Goal: Contribute content

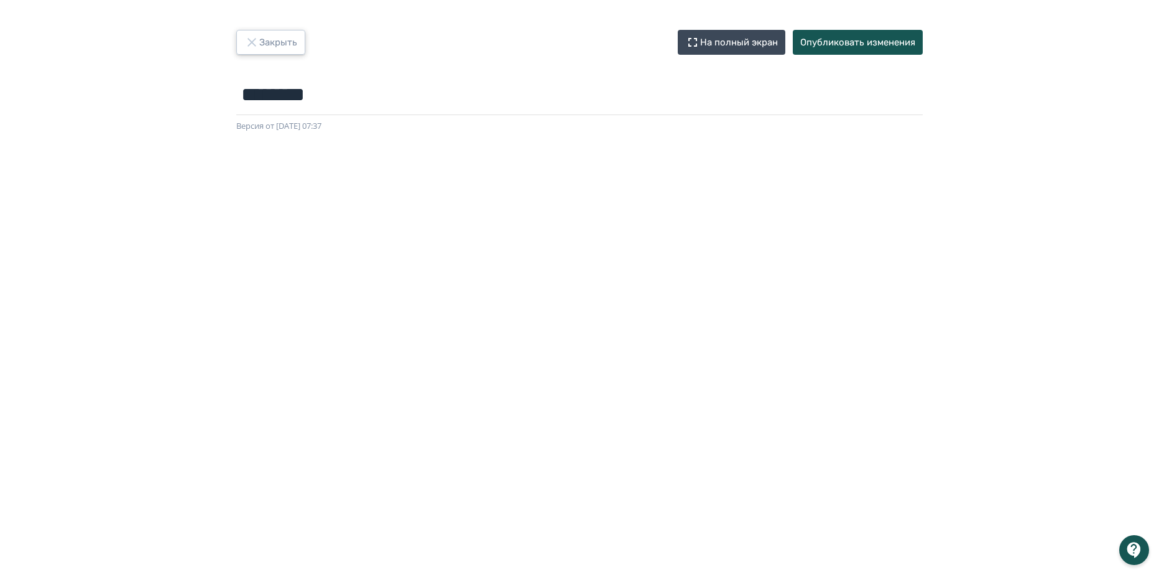
click at [258, 36] on icon "button" at bounding box center [251, 42] width 15 height 15
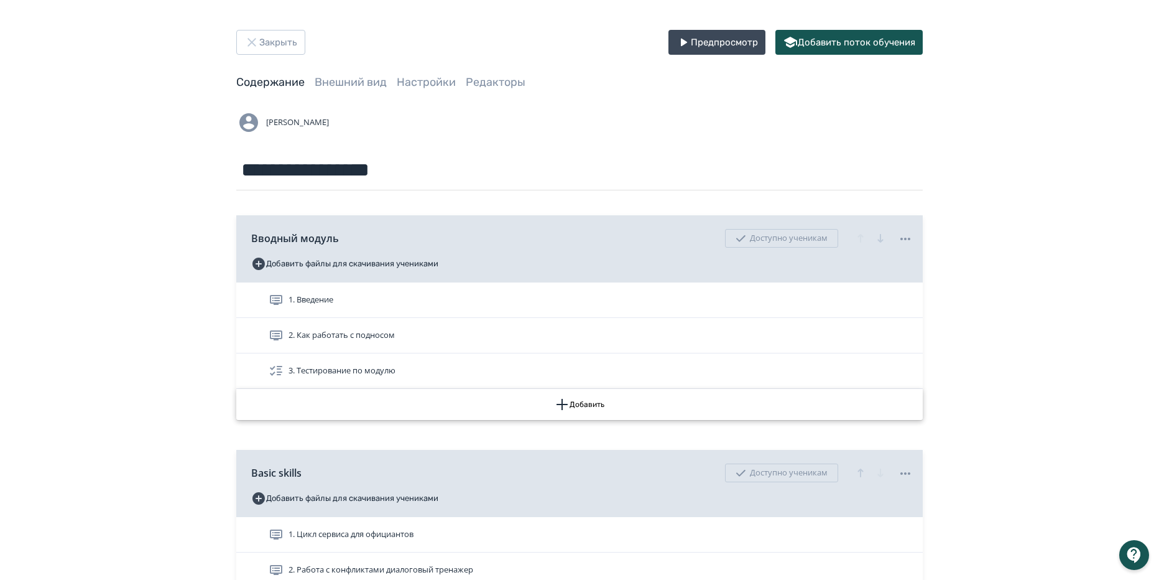
click at [590, 400] on button "Добавить" at bounding box center [579, 404] width 687 height 31
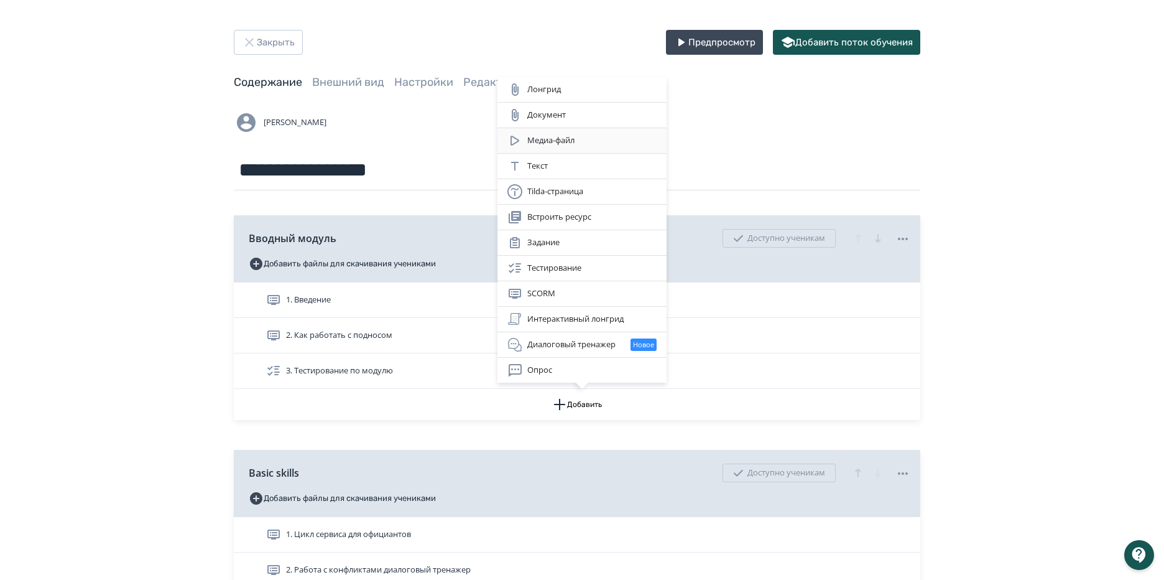
click at [568, 139] on div "Медиа-файл" at bounding box center [582, 140] width 149 height 15
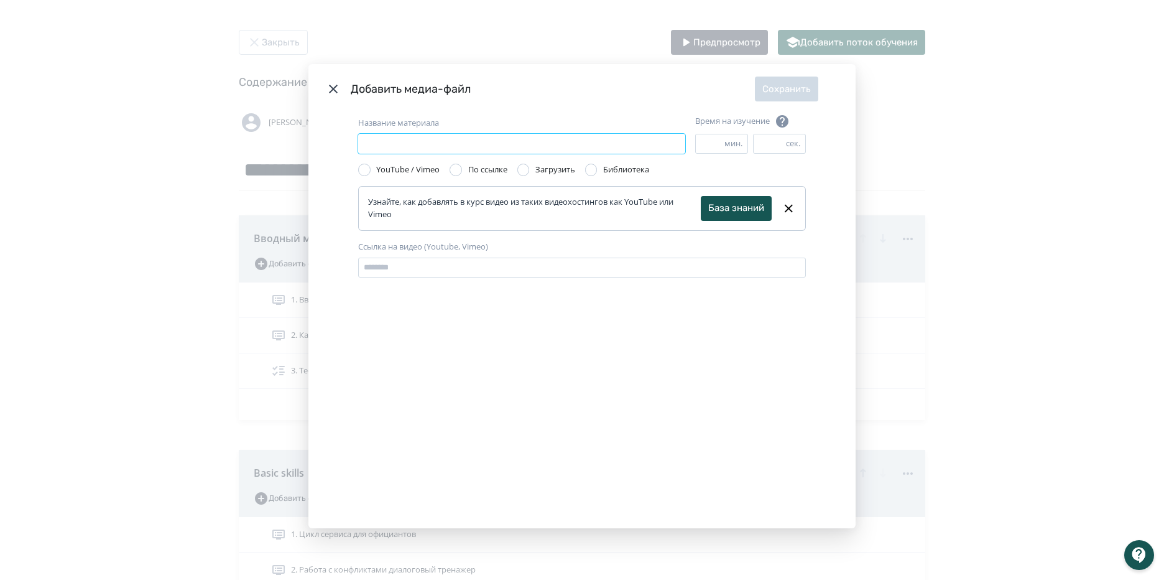
click at [566, 141] on input "Название материала" at bounding box center [521, 144] width 327 height 20
click at [438, 119] on label "Название материала" at bounding box center [398, 123] width 81 height 12
click at [438, 134] on input "Название материала" at bounding box center [521, 144] width 327 height 20
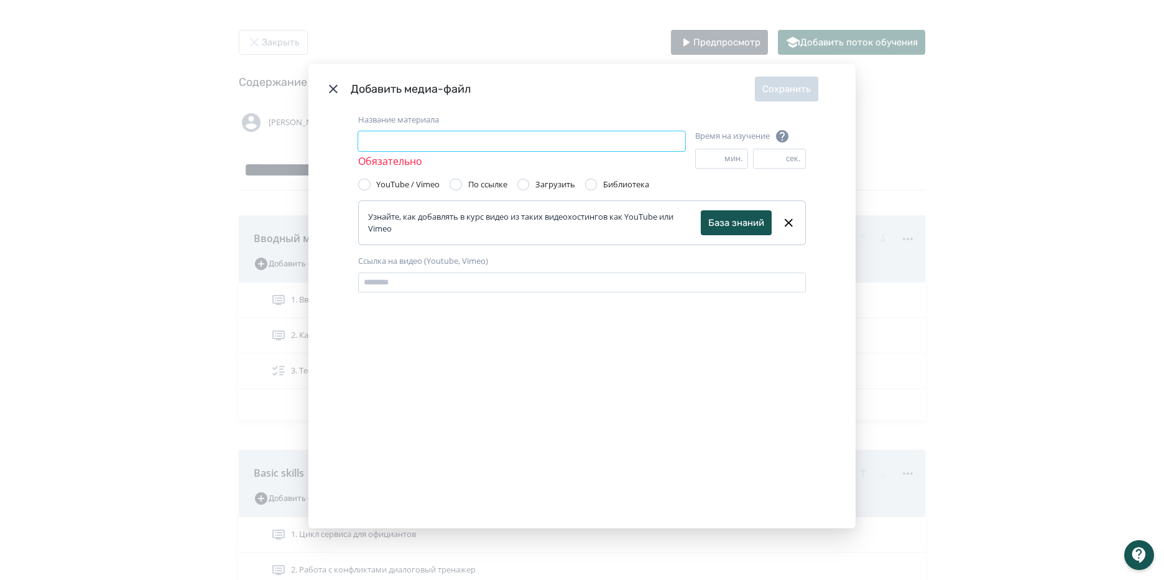
click at [373, 147] on input "Название материала" at bounding box center [521, 141] width 327 height 20
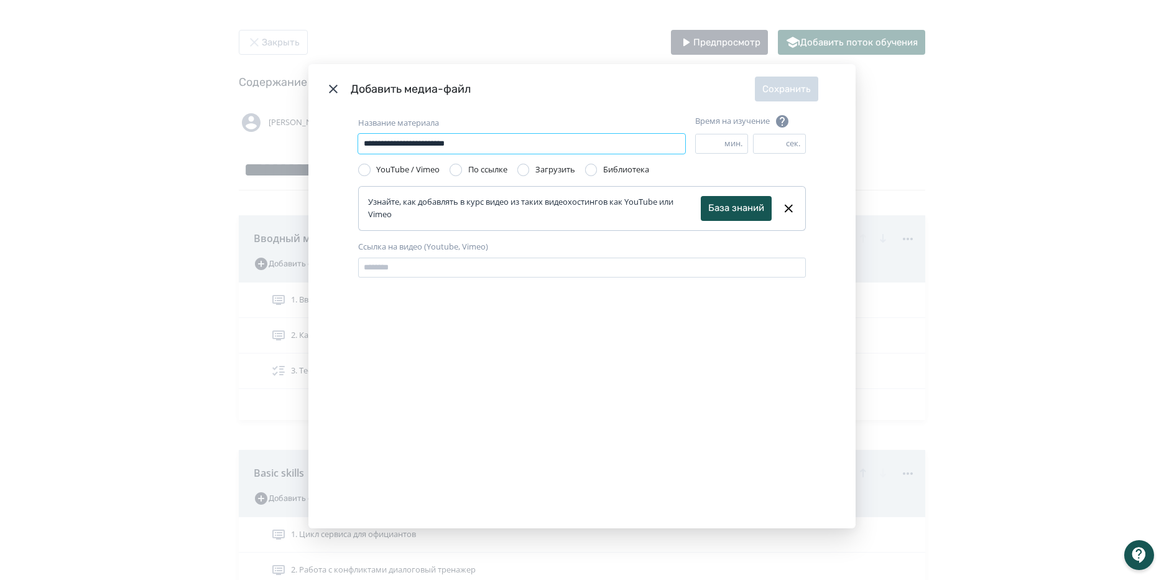
type input "**********"
click at [537, 169] on div "Загрузить" at bounding box center [556, 170] width 40 height 12
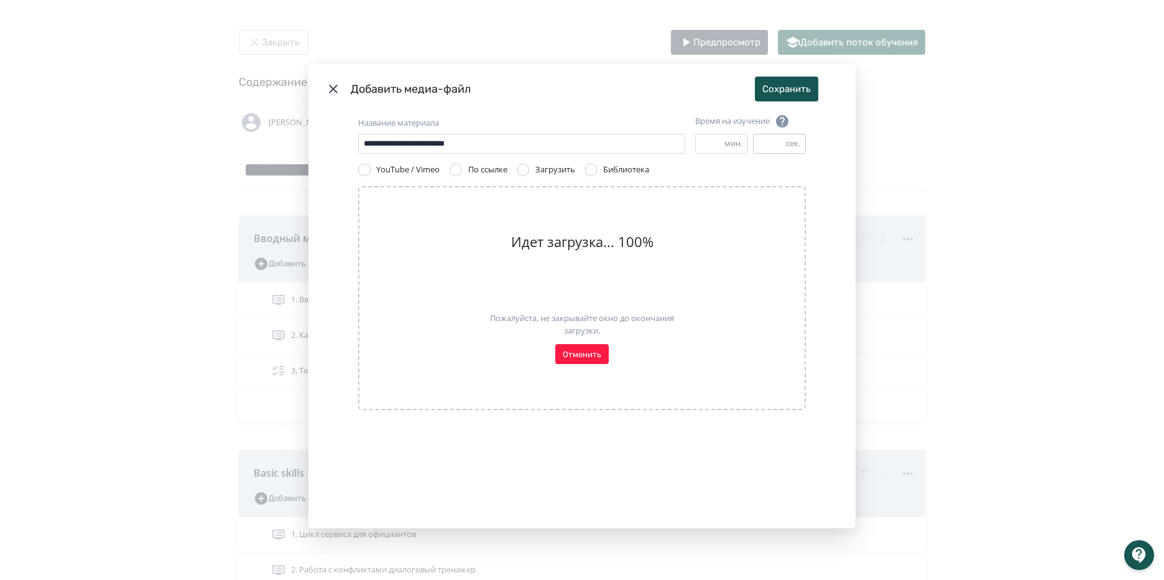
drag, startPoint x: 766, startPoint y: 141, endPoint x: 758, endPoint y: 142, distance: 8.1
click at [758, 142] on input "**" at bounding box center [770, 143] width 32 height 19
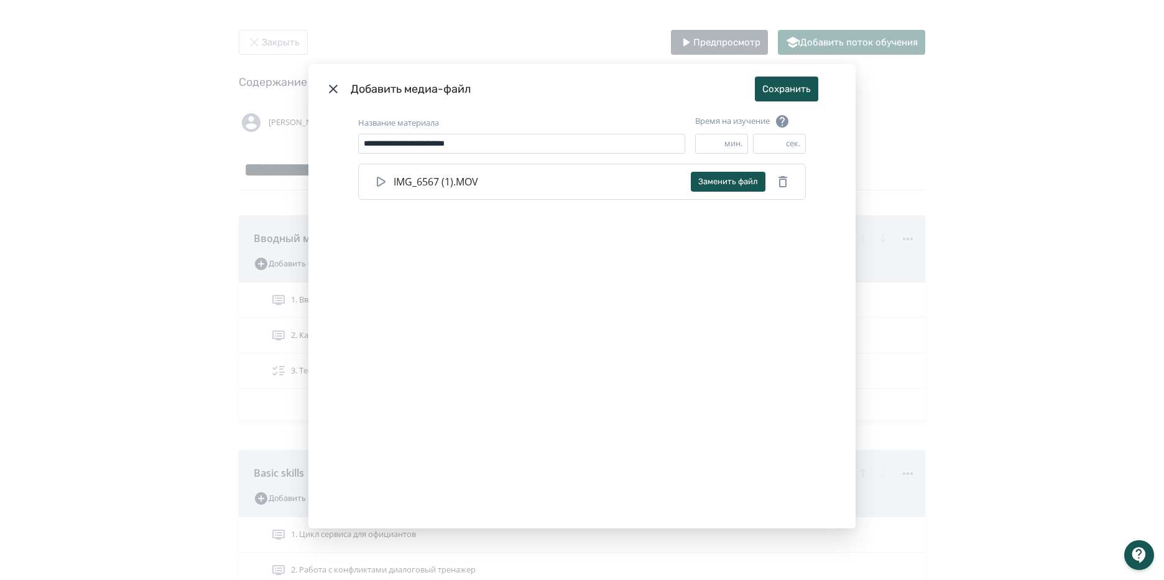
type input "**"
click at [796, 88] on button "Сохранить" at bounding box center [786, 89] width 63 height 25
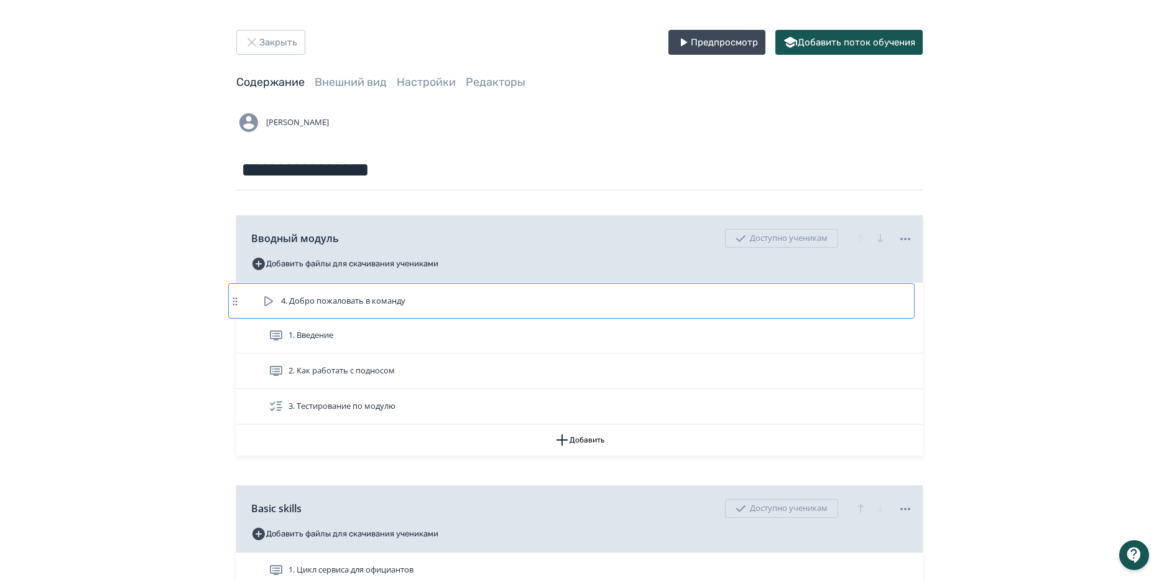
drag, startPoint x: 814, startPoint y: 408, endPoint x: 807, endPoint y: 299, distance: 109.1
click at [807, 299] on div "1. Введение 2. Как работать с подносом 3. Тестирование по модулю 4. Добро пожал…" at bounding box center [579, 353] width 687 height 142
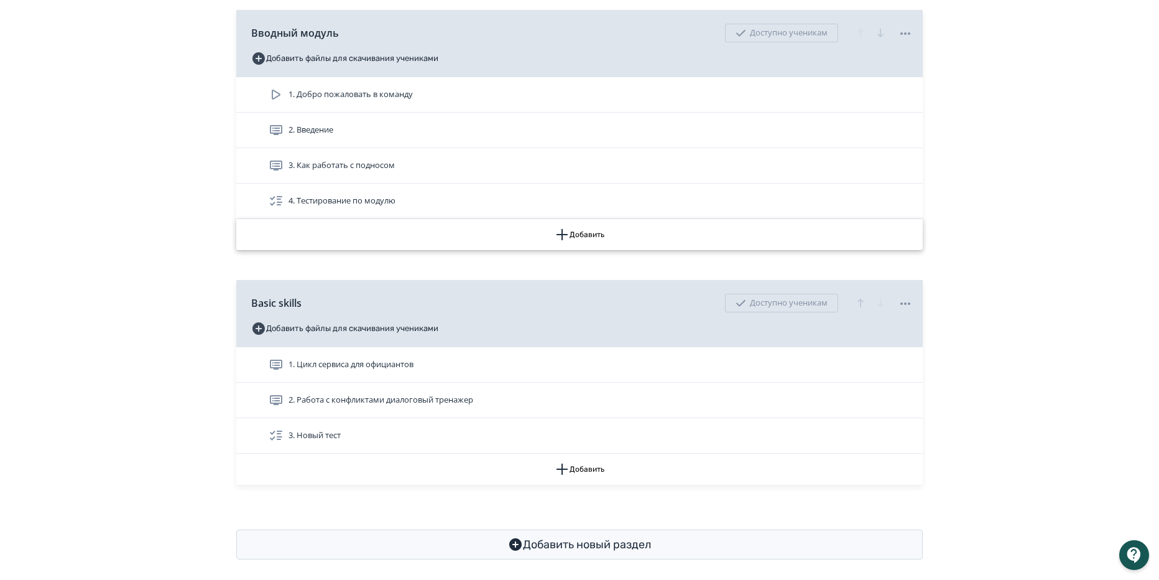
scroll to position [215, 0]
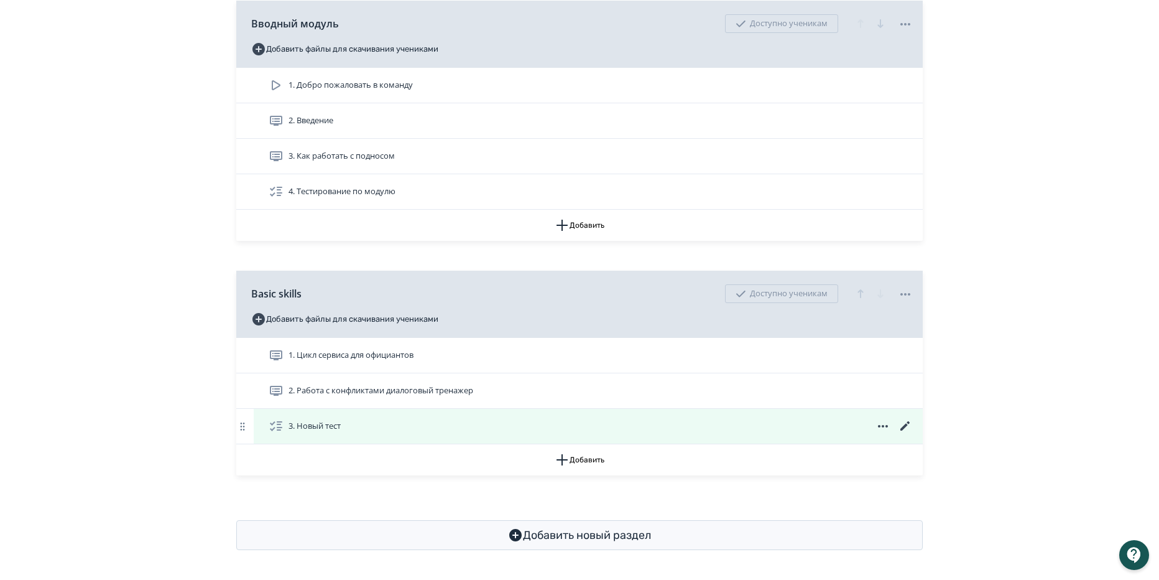
click at [907, 424] on icon at bounding box center [905, 425] width 9 height 9
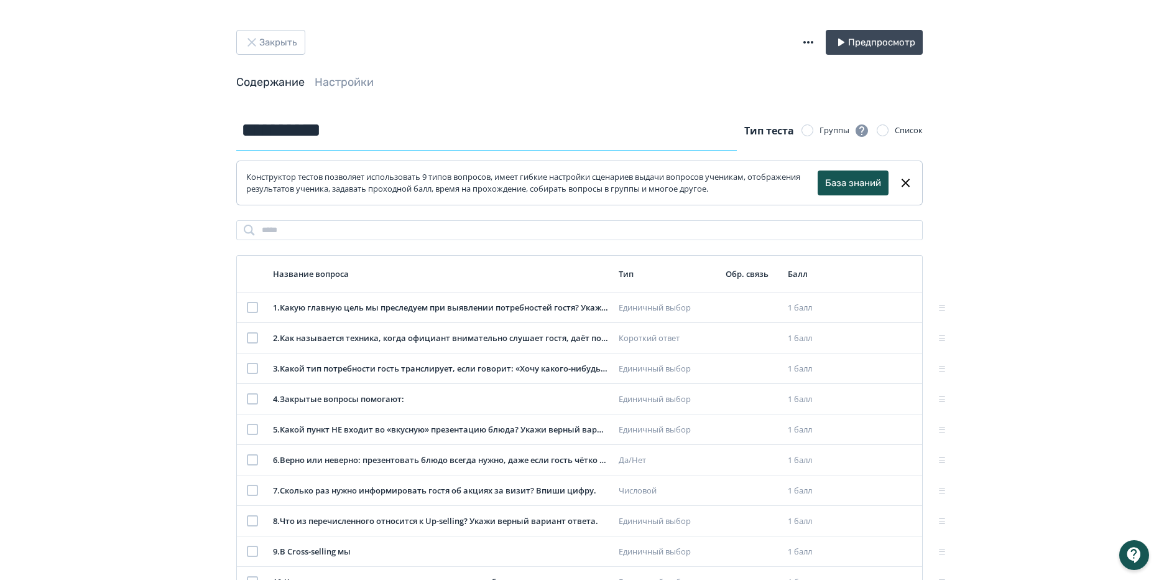
click at [305, 134] on input "**********" at bounding box center [486, 130] width 501 height 40
type input "**********"
click at [582, 85] on div "Содержание Настройки" at bounding box center [579, 83] width 687 height 16
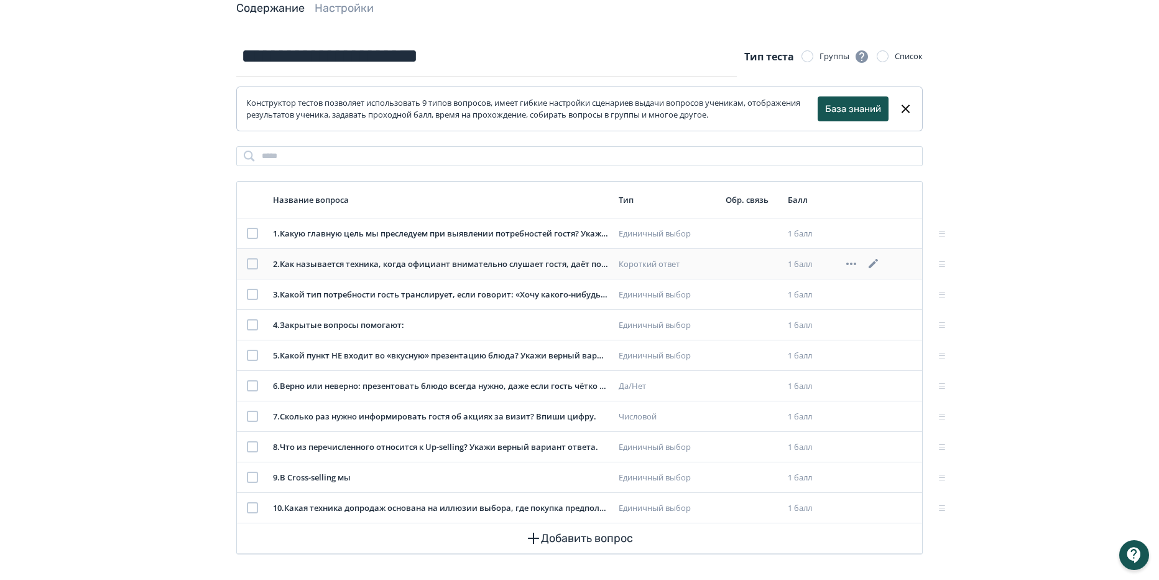
scroll to position [78, 0]
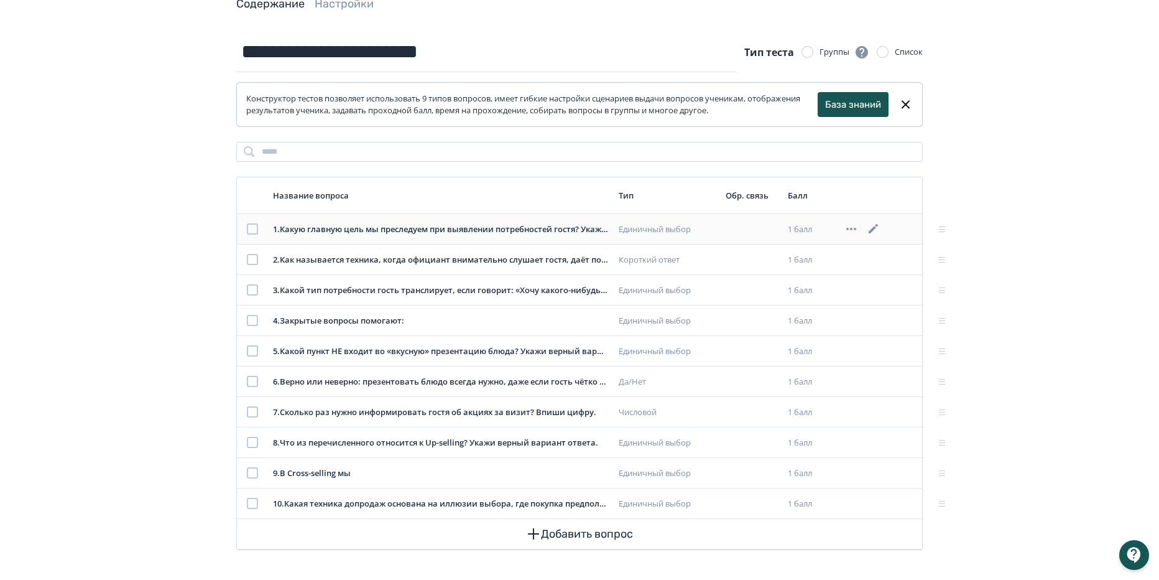
click at [464, 230] on div "1 . Какую главную цель мы преследуем при выявлении потребностей гостя? Укажи ве…" at bounding box center [441, 229] width 336 height 12
click at [877, 230] on icon at bounding box center [873, 228] width 15 height 15
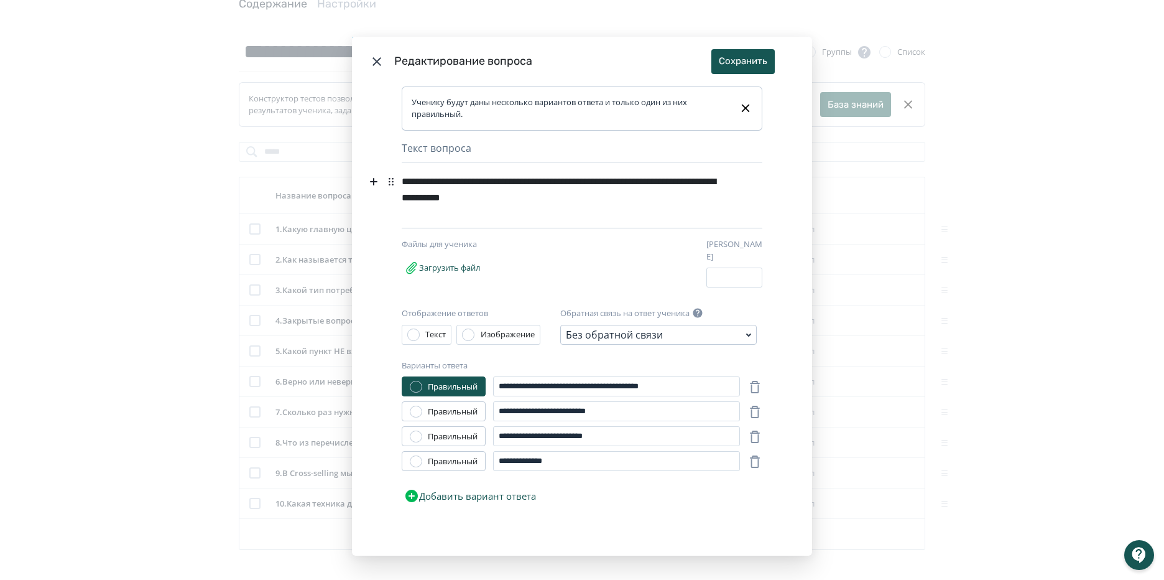
click at [563, 201] on div "**********" at bounding box center [563, 190] width 323 height 40
click at [857, 198] on div "**********" at bounding box center [582, 290] width 1164 height 580
click at [374, 67] on icon "Modal" at bounding box center [376, 61] width 15 height 15
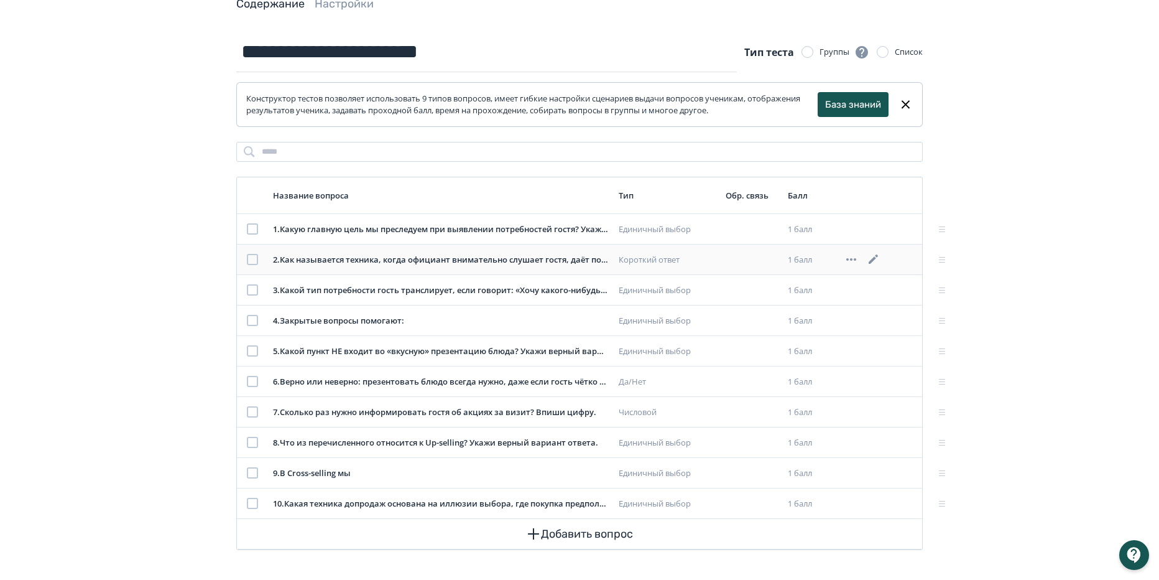
click at [871, 258] on icon at bounding box center [873, 259] width 15 height 15
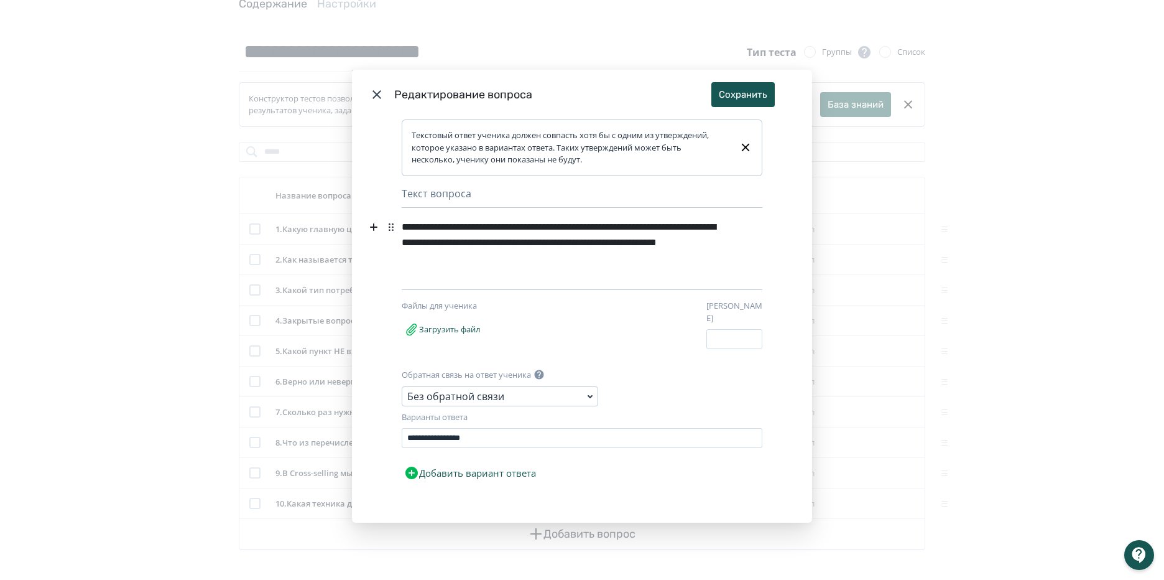
click at [372, 94] on icon "Modal" at bounding box center [376, 94] width 15 height 15
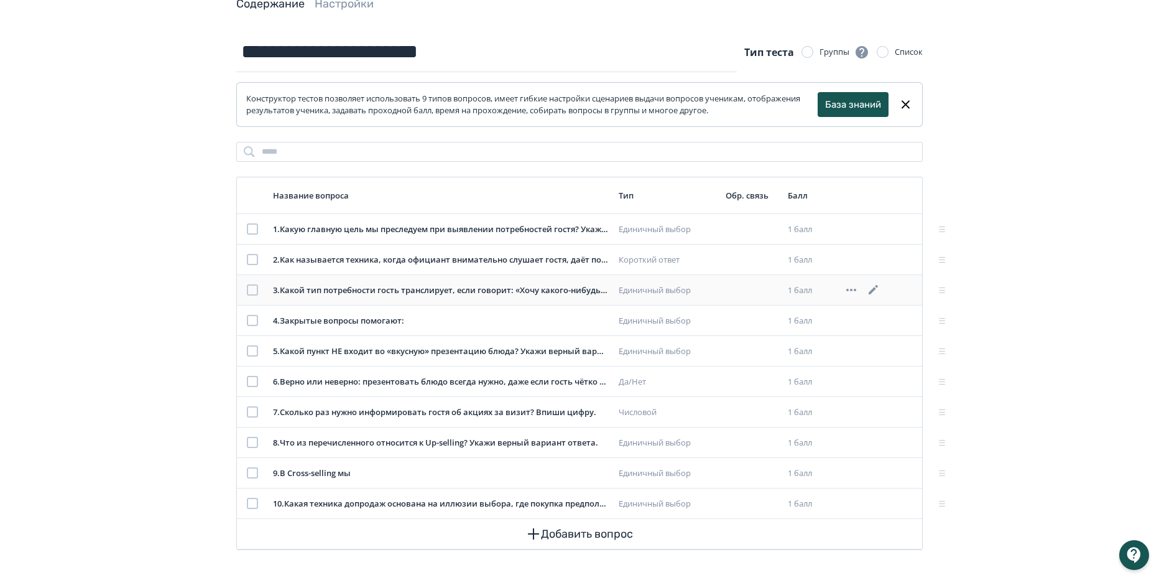
click at [875, 289] on icon at bounding box center [873, 289] width 9 height 9
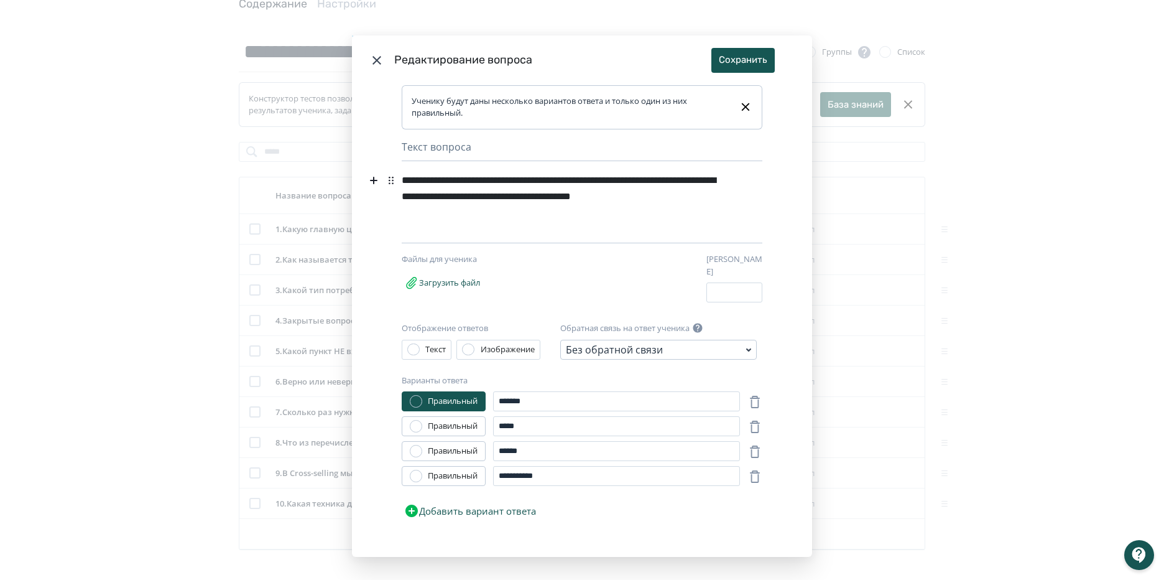
drag, startPoint x: 374, startPoint y: 55, endPoint x: 615, endPoint y: 136, distance: 253.5
click at [374, 54] on icon "Modal" at bounding box center [376, 60] width 15 height 15
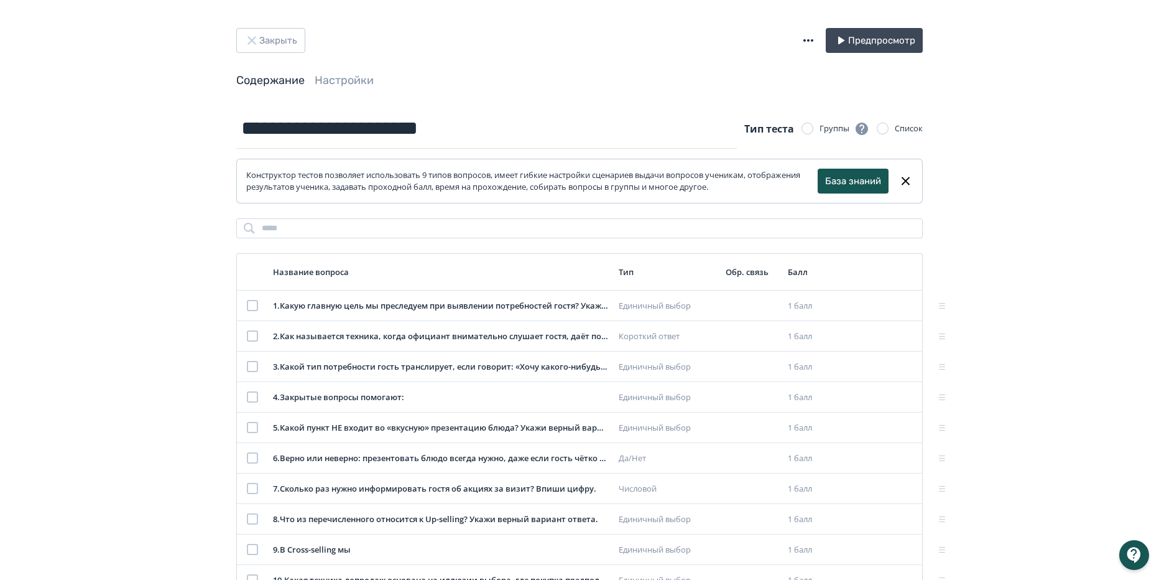
scroll to position [0, 0]
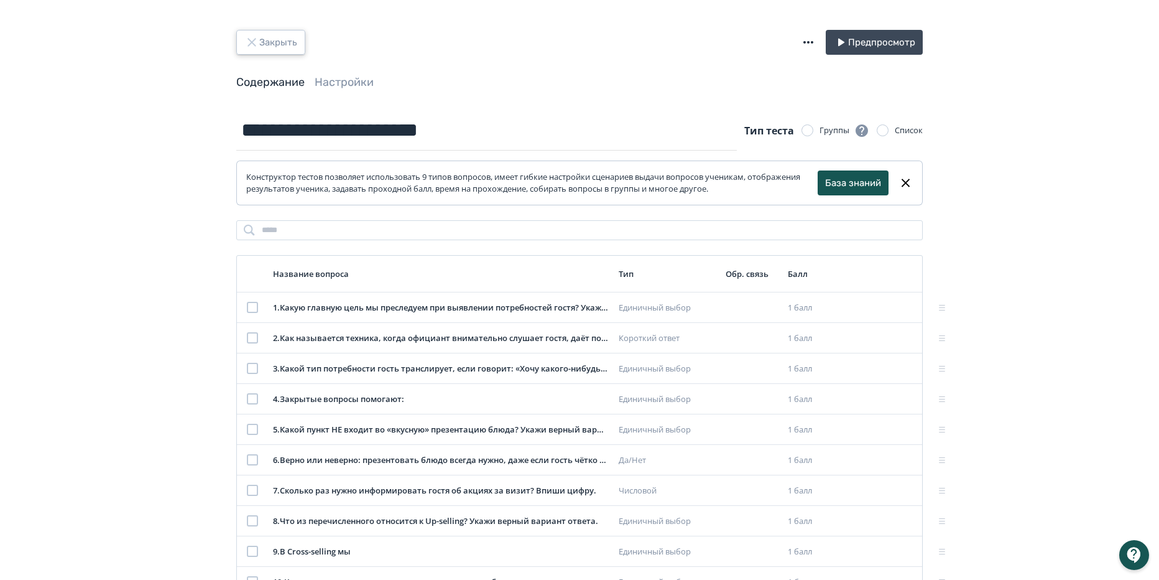
click at [281, 50] on button "Закрыть" at bounding box center [270, 42] width 69 height 25
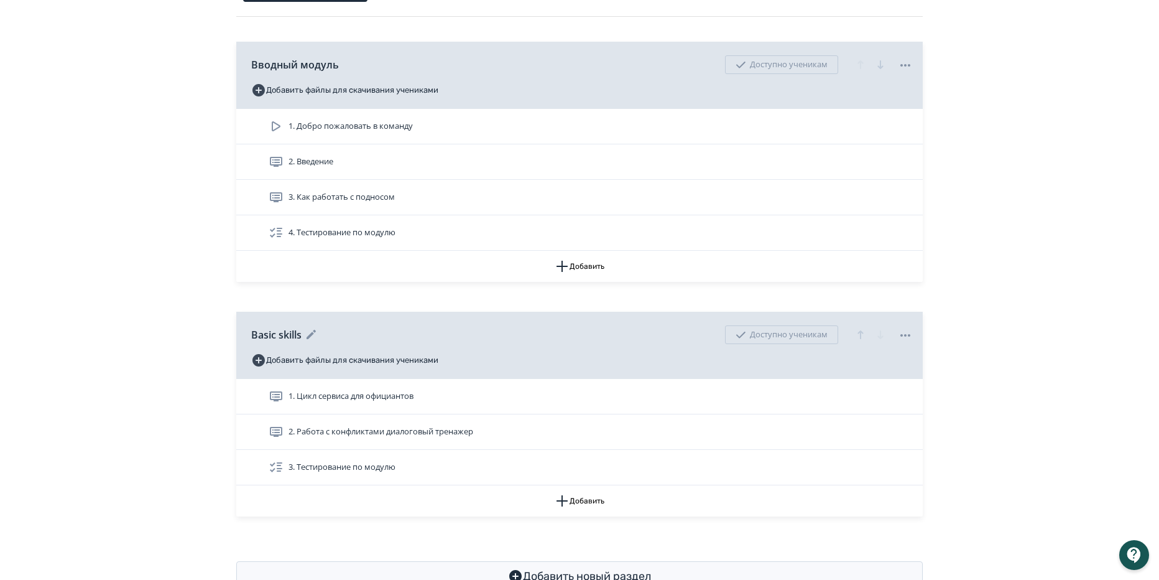
scroll to position [152, 0]
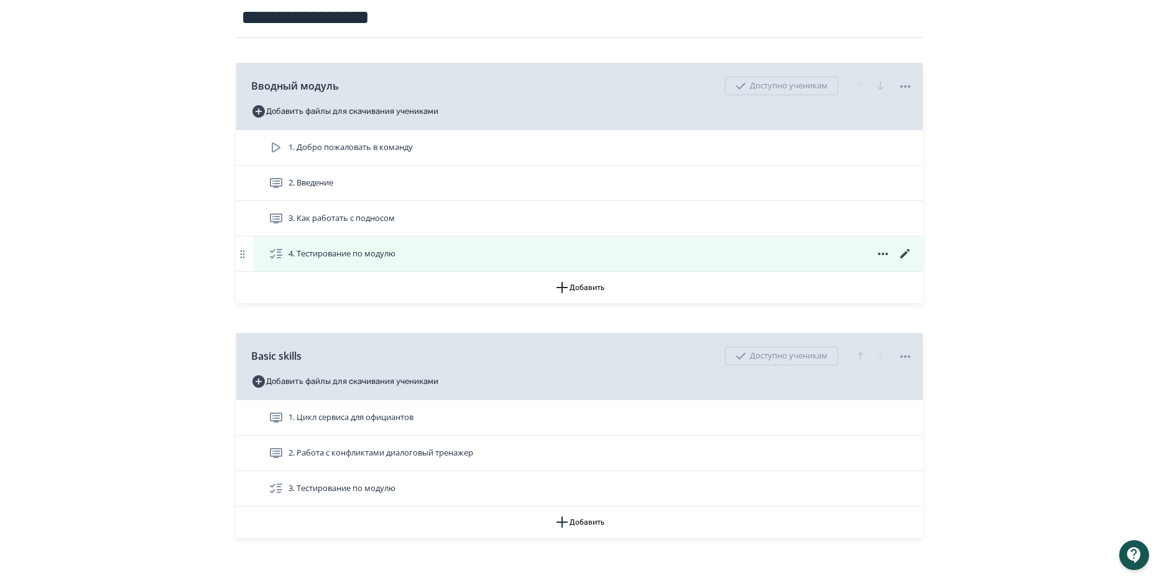
click at [902, 251] on icon at bounding box center [905, 253] width 15 height 15
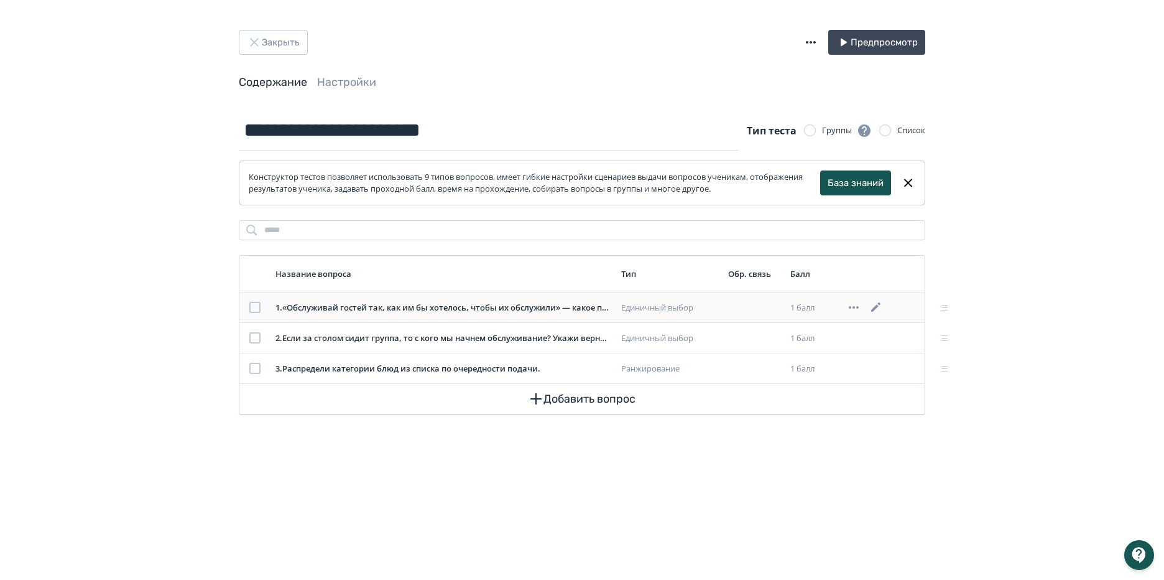
click at [874, 306] on icon at bounding box center [876, 307] width 15 height 15
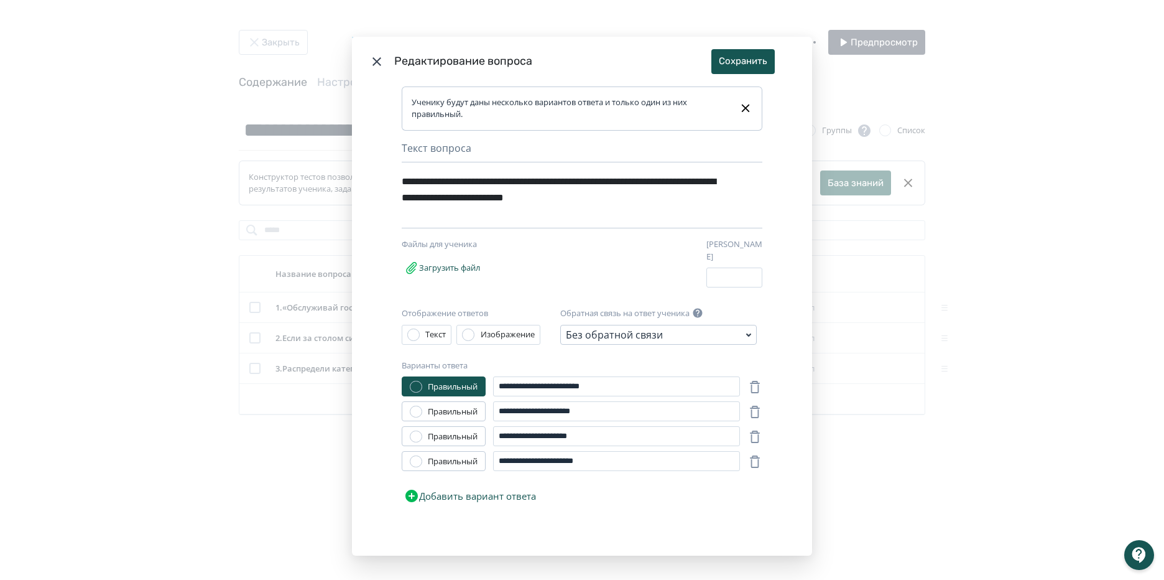
click at [370, 62] on icon "Modal" at bounding box center [376, 61] width 15 height 15
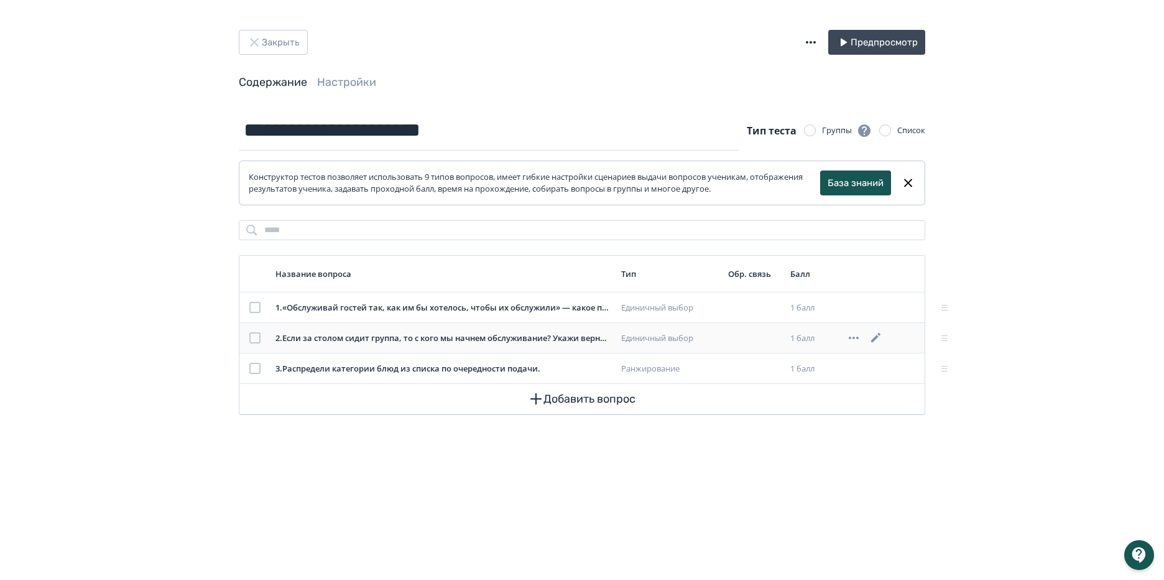
click at [868, 336] on div at bounding box center [878, 337] width 63 height 15
click at [876, 337] on icon at bounding box center [876, 337] width 15 height 15
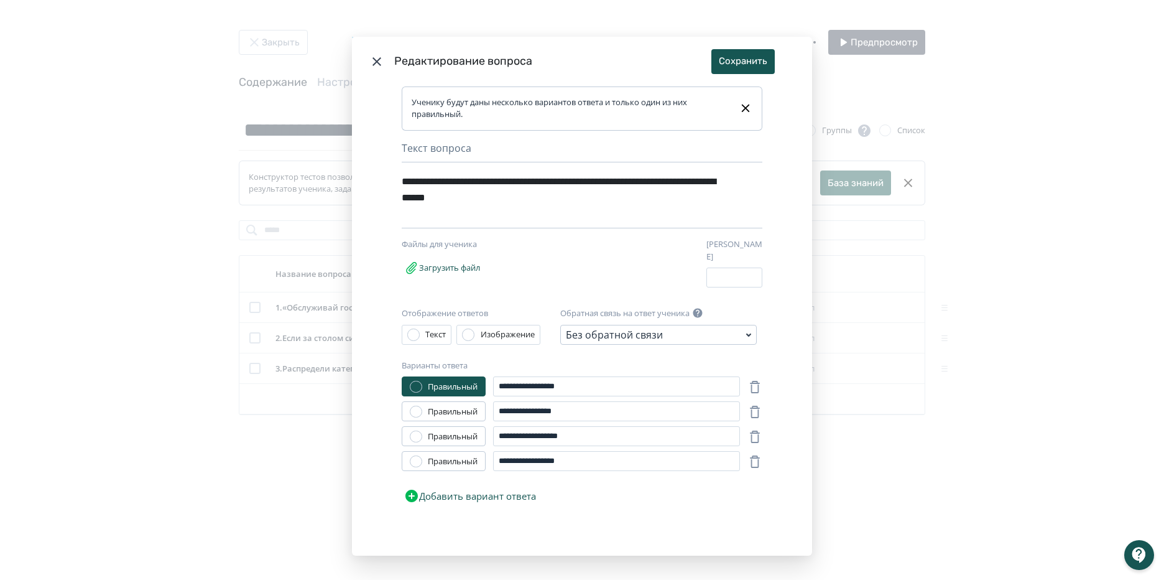
click at [371, 60] on icon "Modal" at bounding box center [376, 61] width 15 height 15
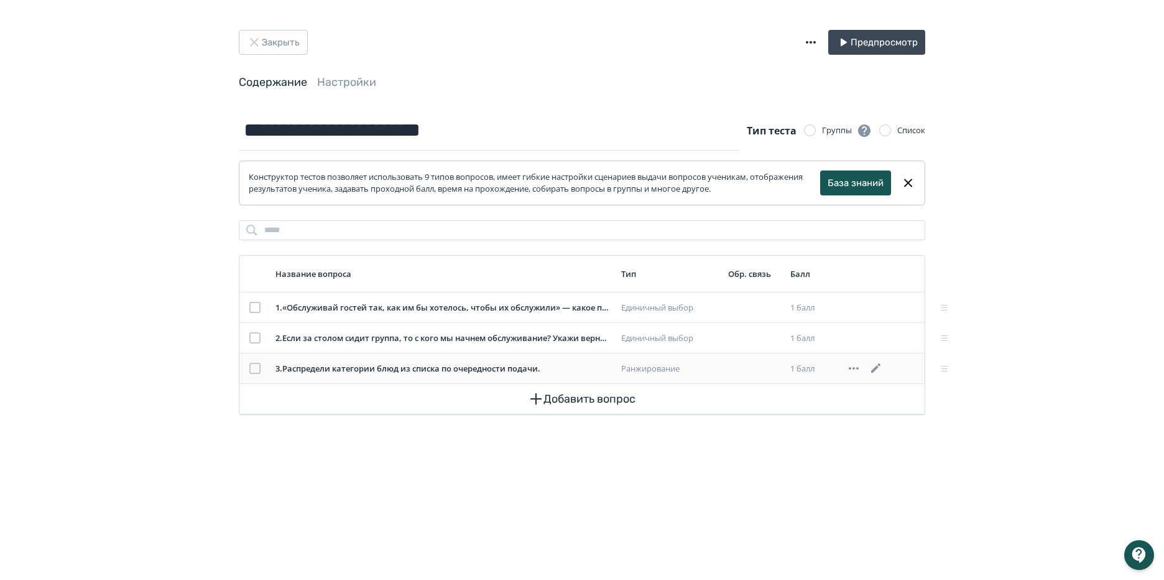
click at [876, 374] on icon at bounding box center [876, 368] width 15 height 15
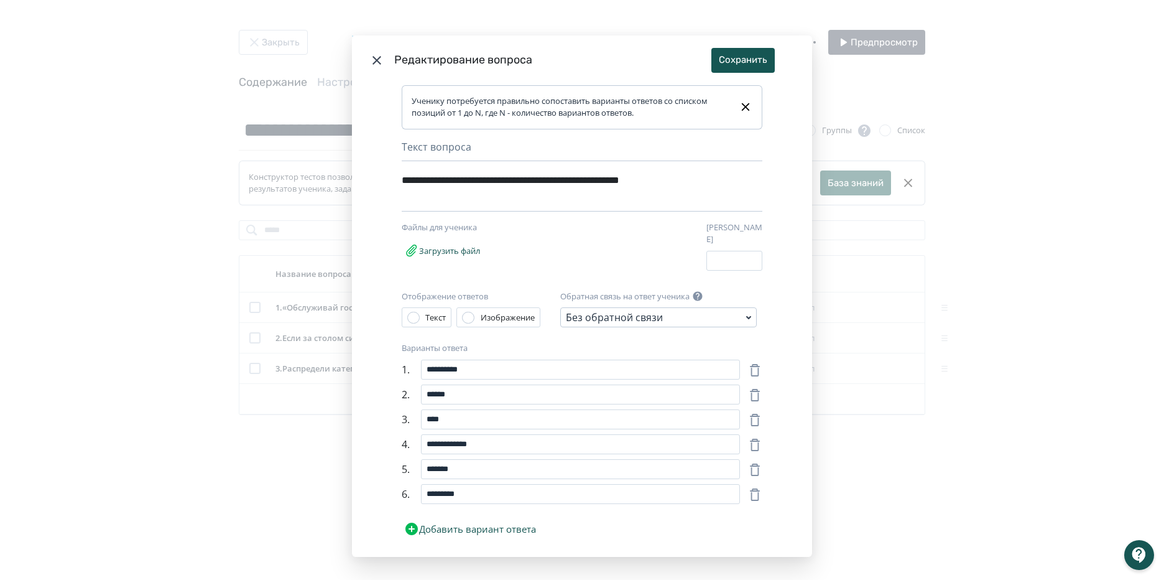
click at [364, 58] on header "Редактирование вопроса Сохранить" at bounding box center [582, 60] width 460 height 50
click at [372, 60] on icon "Modal" at bounding box center [376, 60] width 15 height 15
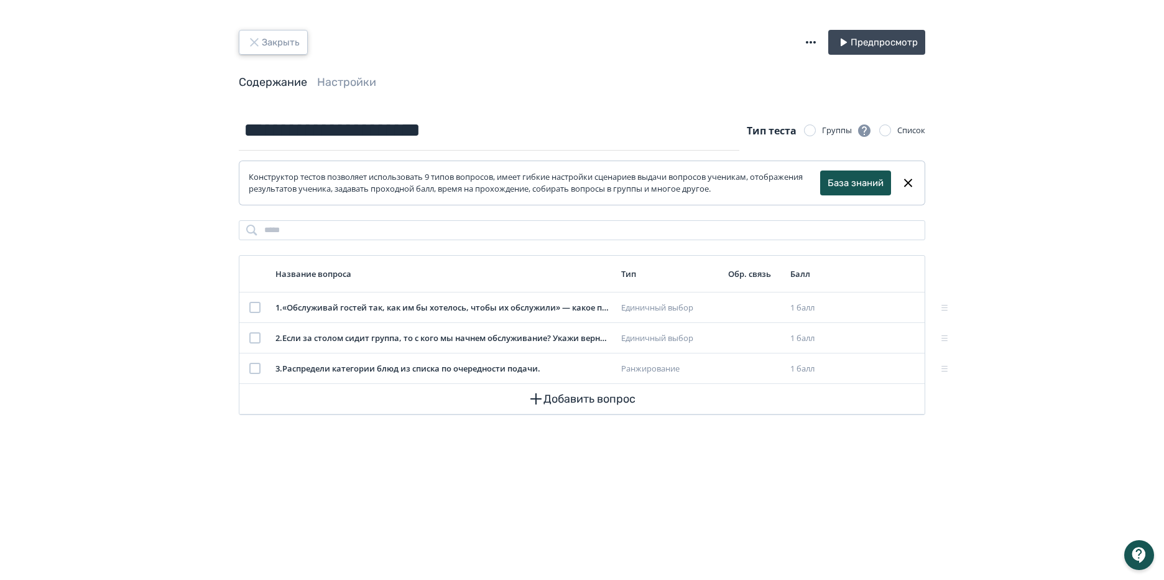
click at [288, 47] on button "Закрыть" at bounding box center [273, 42] width 69 height 25
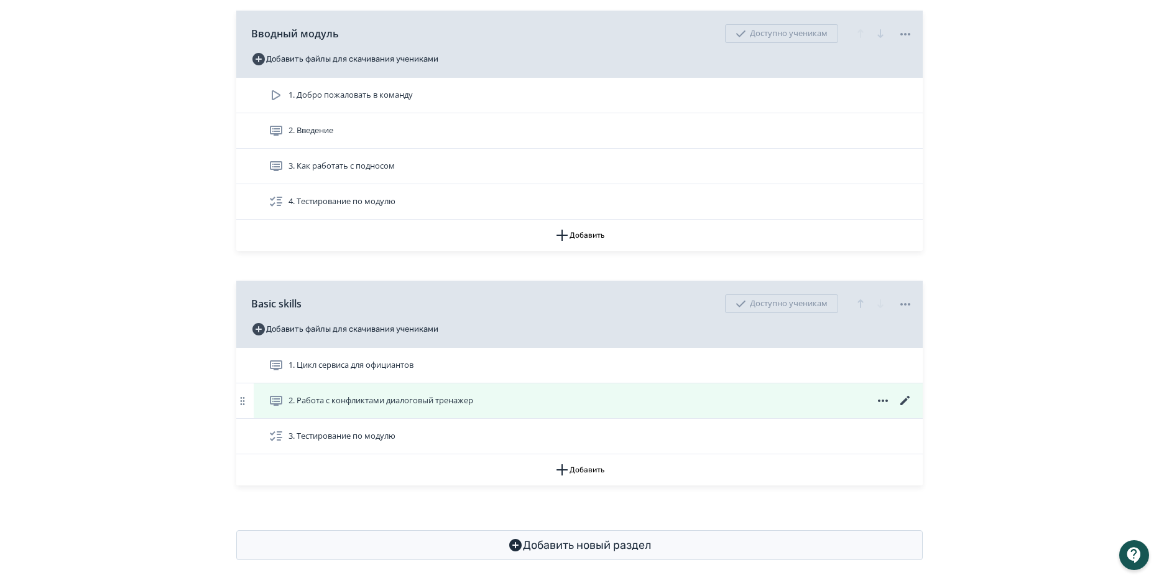
scroll to position [215, 0]
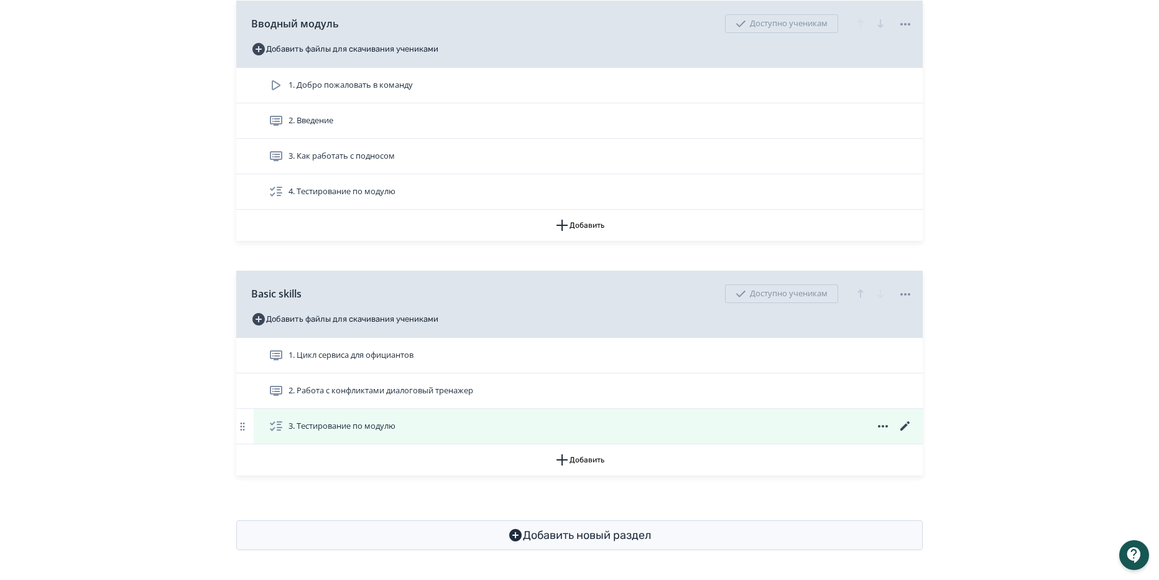
click at [903, 423] on icon at bounding box center [905, 426] width 15 height 15
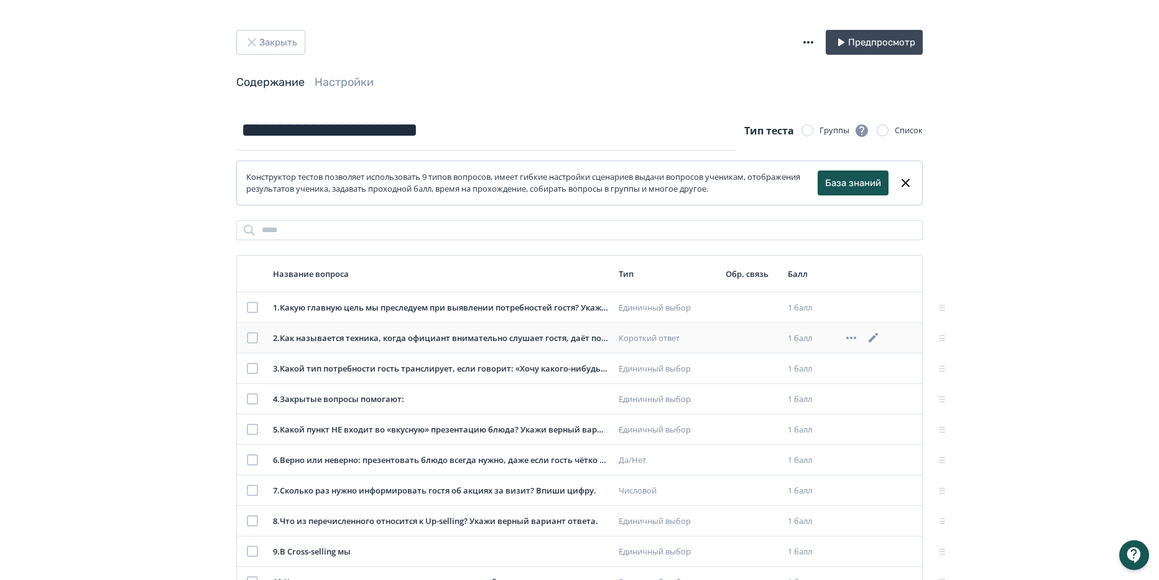
click at [875, 340] on icon at bounding box center [873, 337] width 15 height 15
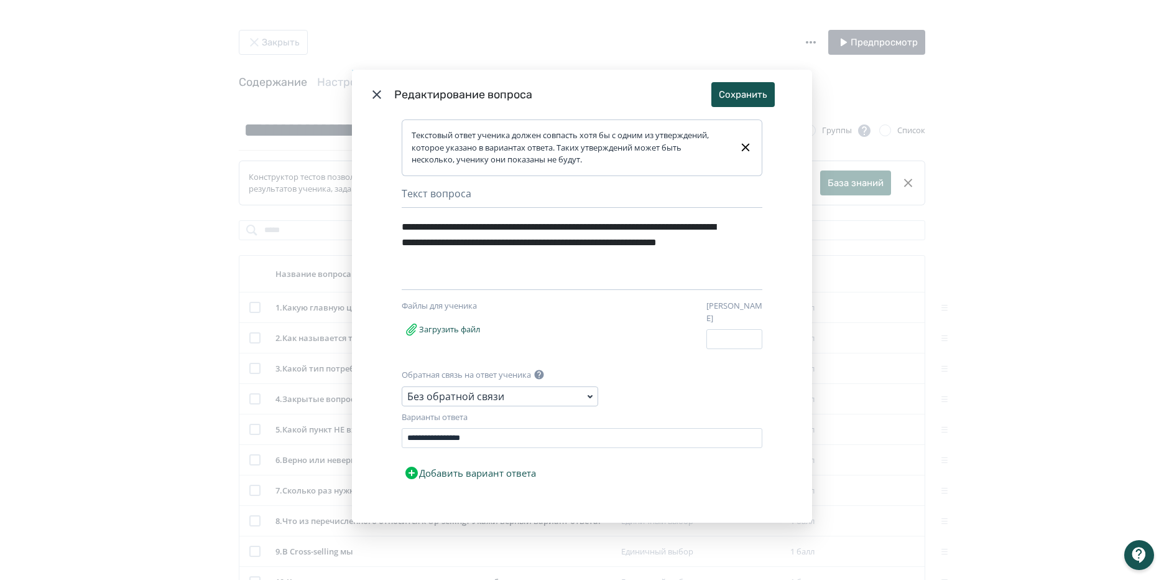
click at [384, 100] on header "Редактирование вопроса Сохранить" at bounding box center [582, 95] width 460 height 50
click at [734, 96] on button "Сохранить" at bounding box center [743, 94] width 63 height 25
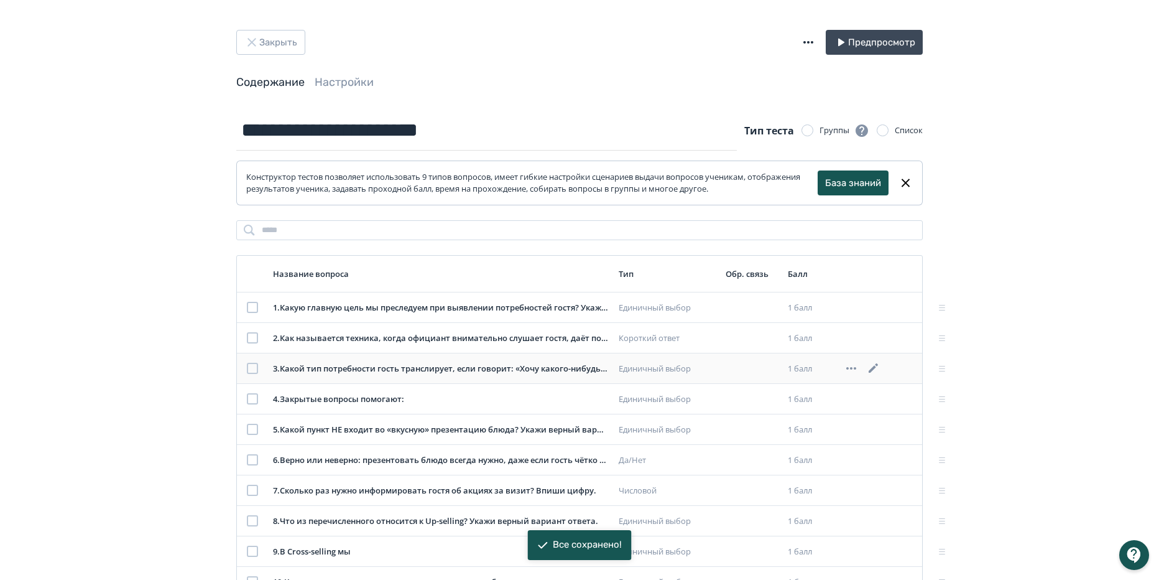
click at [875, 369] on icon at bounding box center [873, 367] width 9 height 9
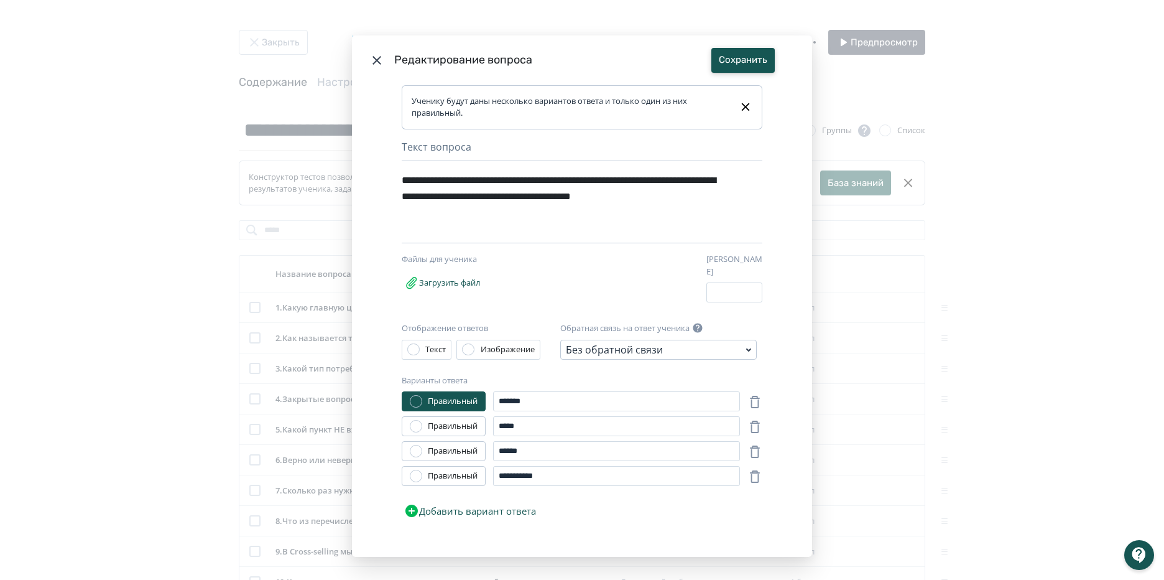
click at [746, 56] on button "Сохранить" at bounding box center [743, 60] width 63 height 25
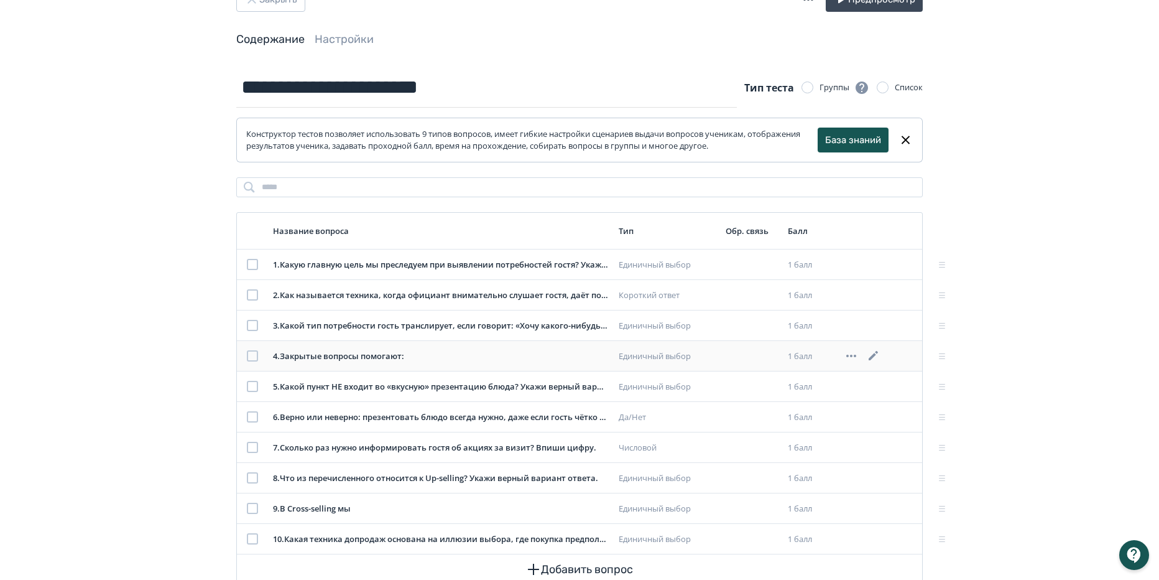
scroll to position [62, 0]
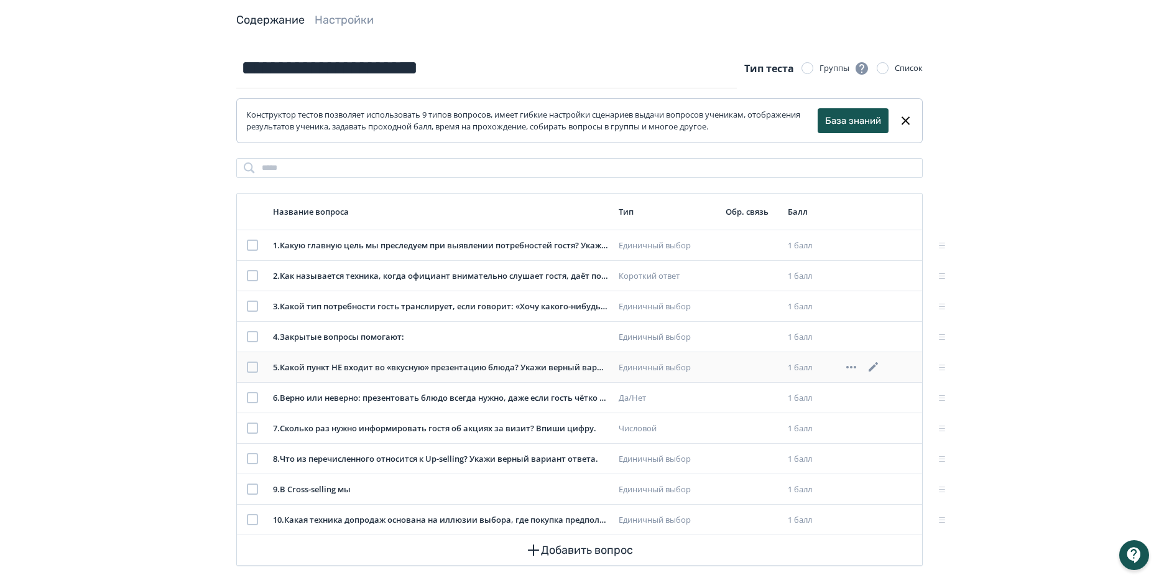
click at [870, 364] on icon at bounding box center [873, 367] width 15 height 15
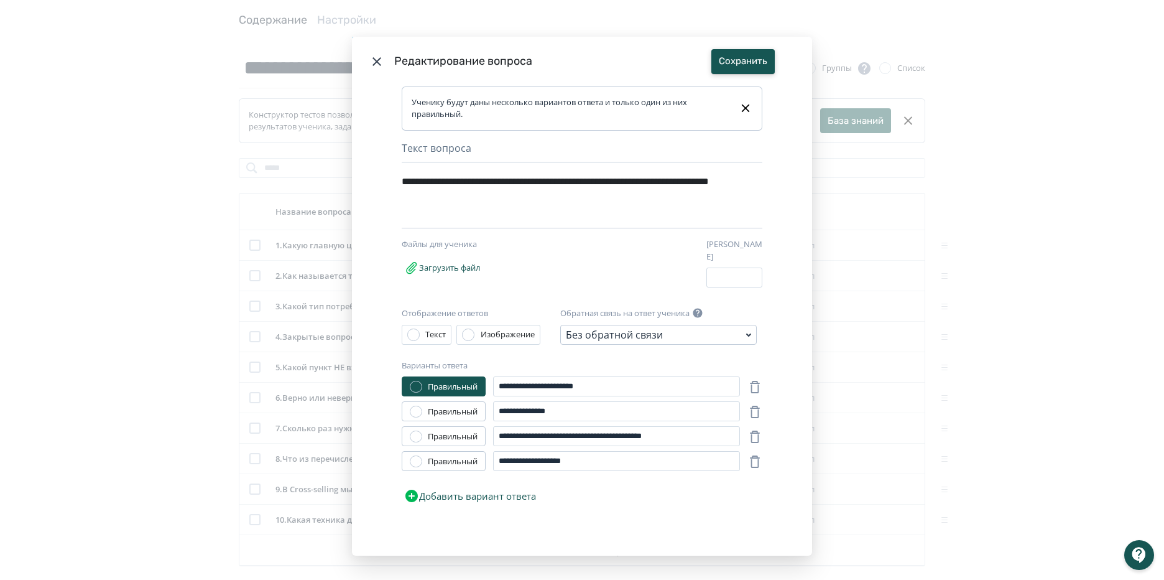
click at [741, 69] on button "Сохранить" at bounding box center [743, 61] width 63 height 25
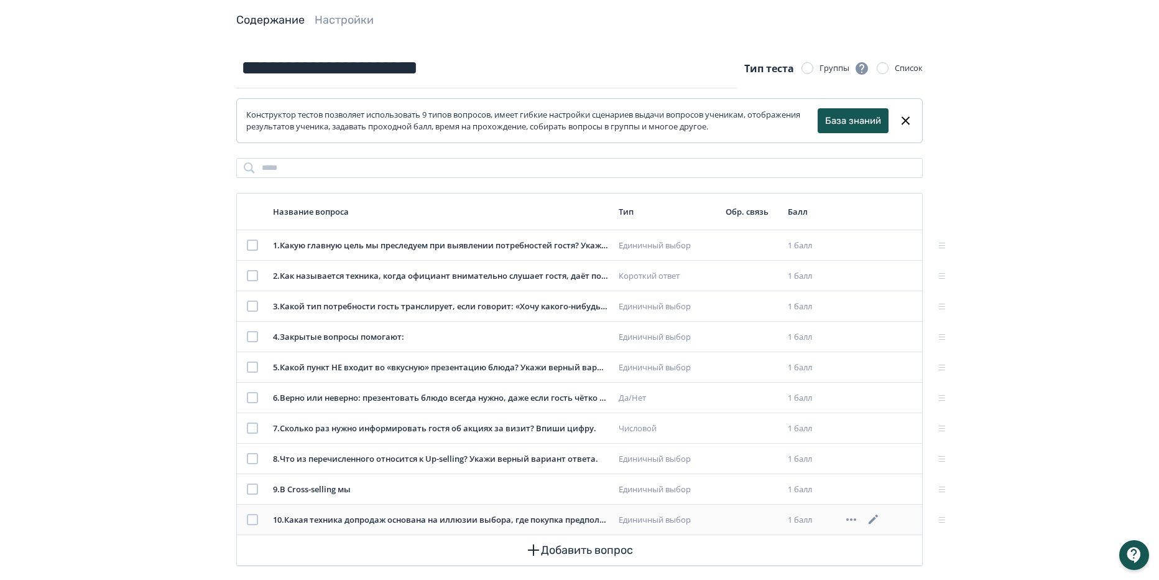
click at [875, 518] on icon at bounding box center [873, 518] width 9 height 9
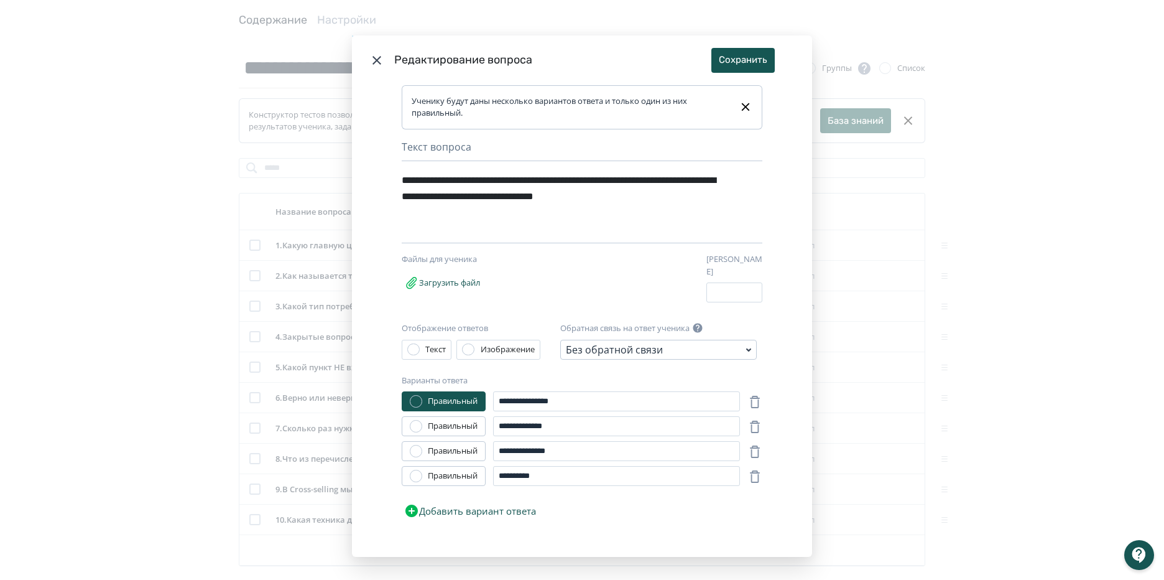
click at [366, 58] on header "Редактирование вопроса Сохранить" at bounding box center [582, 60] width 460 height 50
click at [372, 60] on icon "Modal" at bounding box center [376, 60] width 15 height 15
click at [737, 68] on button "Сохранить" at bounding box center [743, 60] width 63 height 25
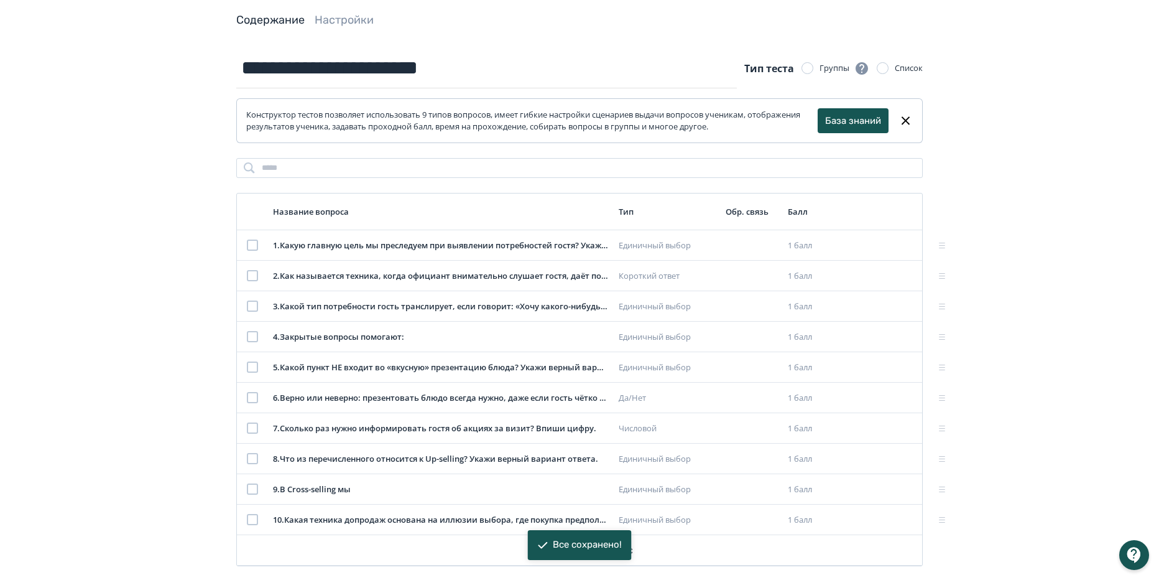
click at [258, 22] on link "Содержание" at bounding box center [270, 20] width 68 height 14
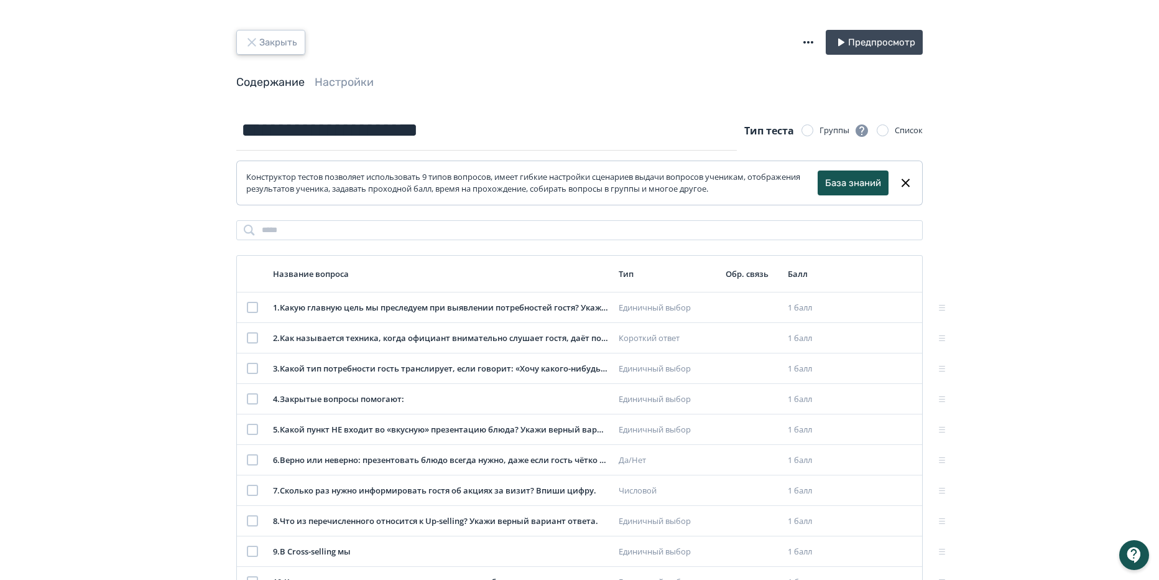
click at [285, 36] on button "Закрыть" at bounding box center [270, 42] width 69 height 25
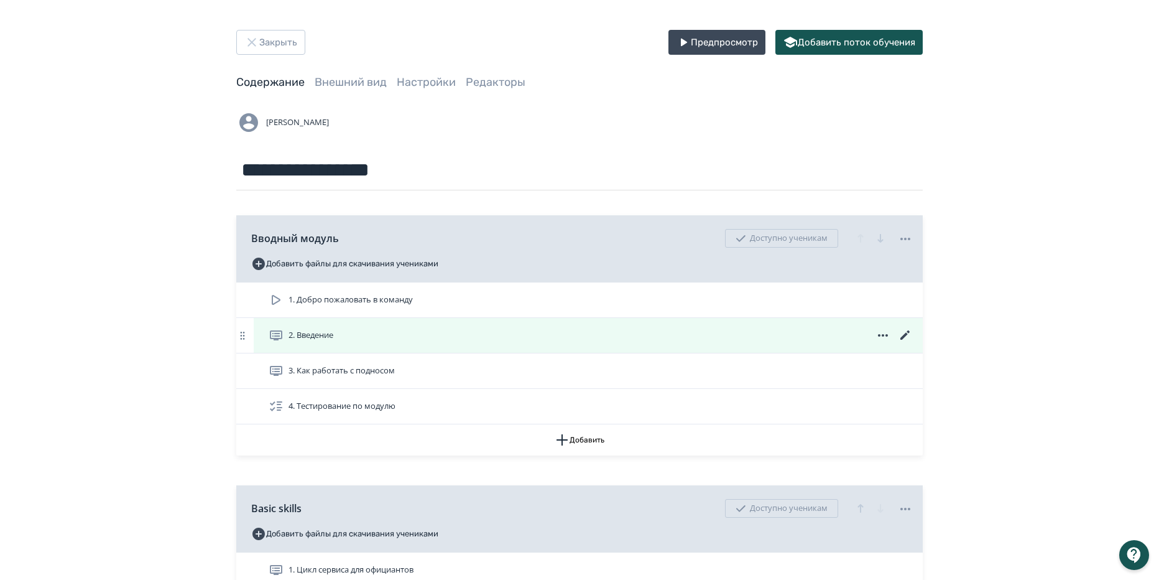
click at [906, 338] on icon at bounding box center [905, 335] width 15 height 15
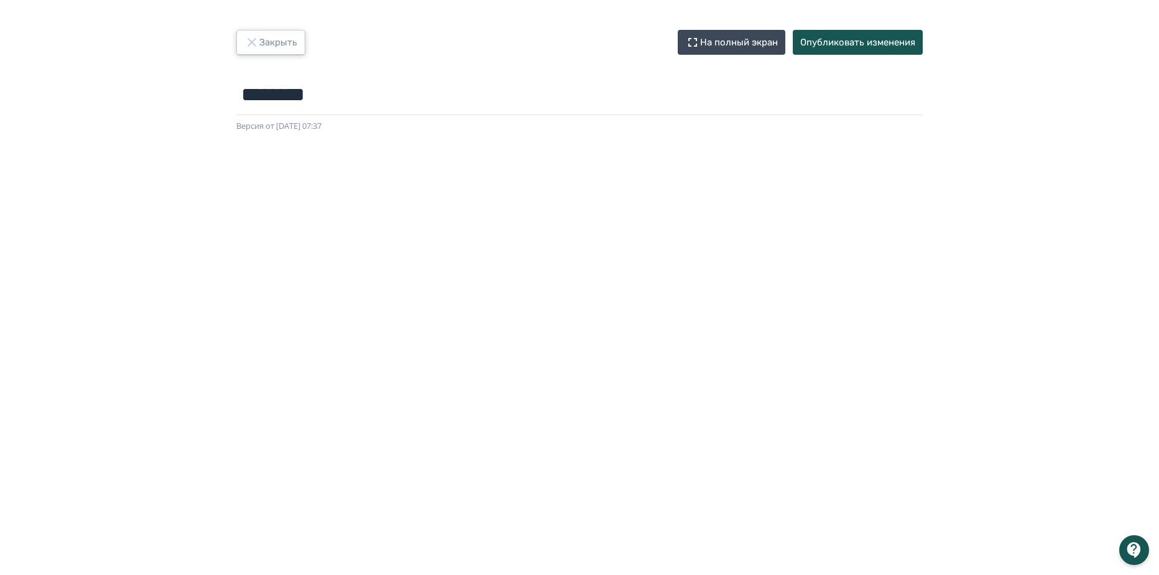
click at [276, 30] on button "Закрыть" at bounding box center [270, 42] width 69 height 25
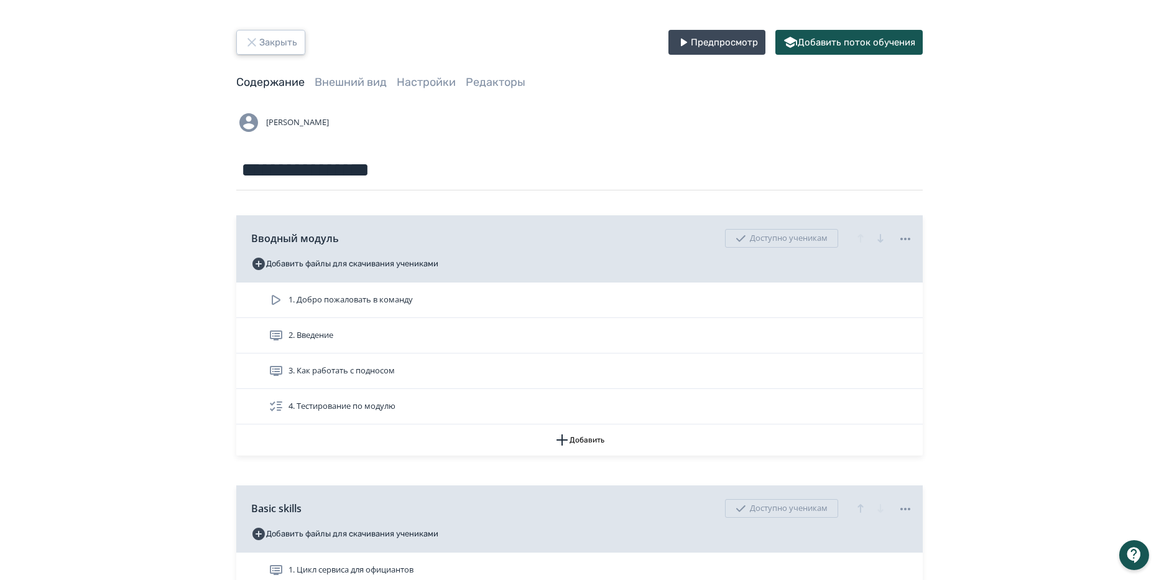
click at [273, 38] on button "Закрыть" at bounding box center [270, 42] width 69 height 25
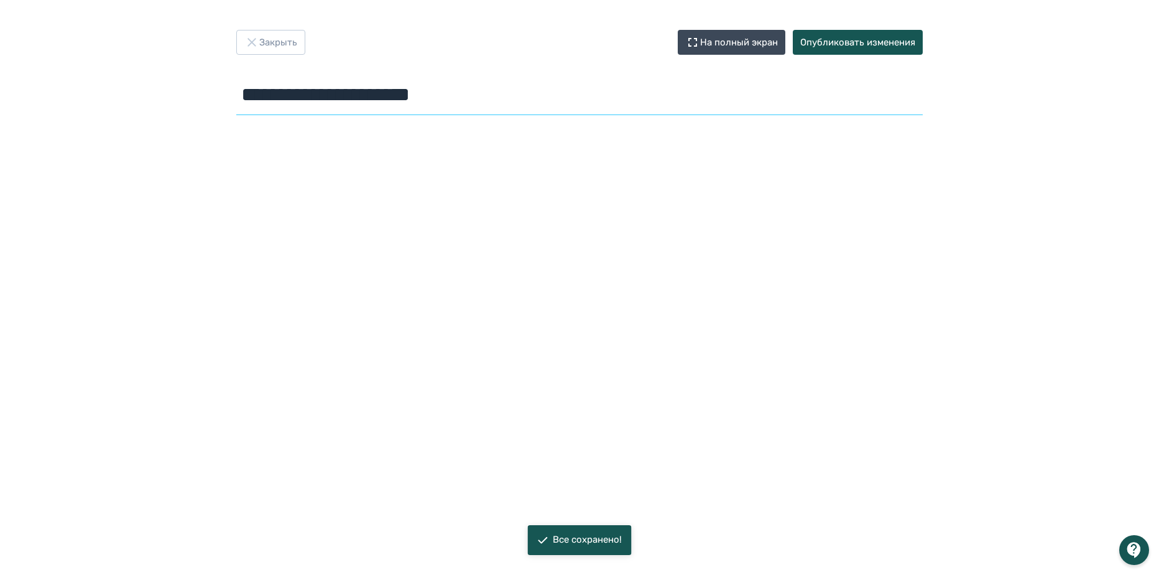
click at [509, 102] on input "**********" at bounding box center [579, 95] width 687 height 40
click at [551, 96] on input "**********" at bounding box center [579, 95] width 687 height 40
drag, startPoint x: 551, startPoint y: 96, endPoint x: 379, endPoint y: 93, distance: 171.7
click at [379, 93] on input "**********" at bounding box center [579, 95] width 687 height 40
type input "**********"
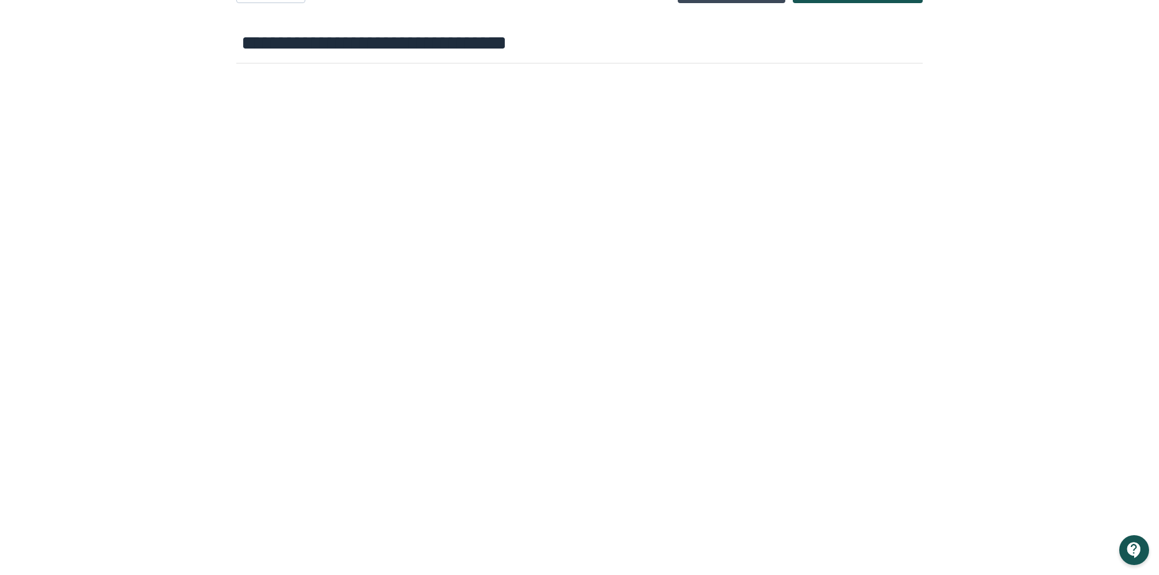
scroll to position [130, 0]
